Goal: Download file/media

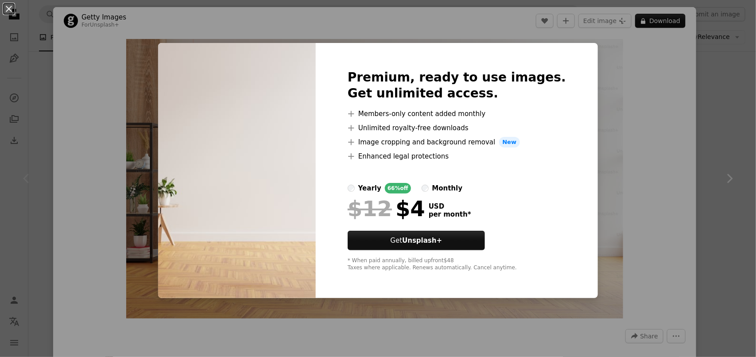
drag, startPoint x: 588, startPoint y: 152, endPoint x: 593, endPoint y: 151, distance: 5.5
click at [589, 152] on div "An X shape Premium, ready to use images. Get unlimited access. A plus sign Memb…" at bounding box center [378, 178] width 756 height 357
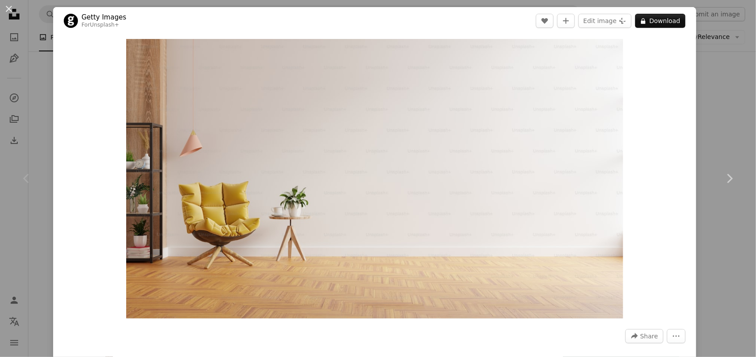
click at [642, 16] on button "A lock Download" at bounding box center [660, 21] width 50 height 14
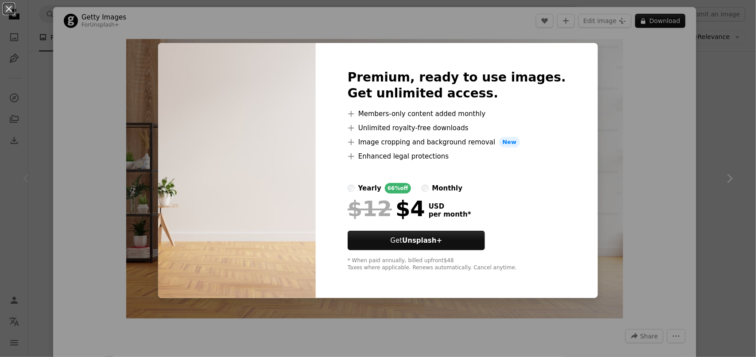
click at [641, 140] on div "An X shape Premium, ready to use images. Get unlimited access. A plus sign Memb…" at bounding box center [378, 178] width 756 height 357
